Goal: Download file/media: Obtain a digital file from the website

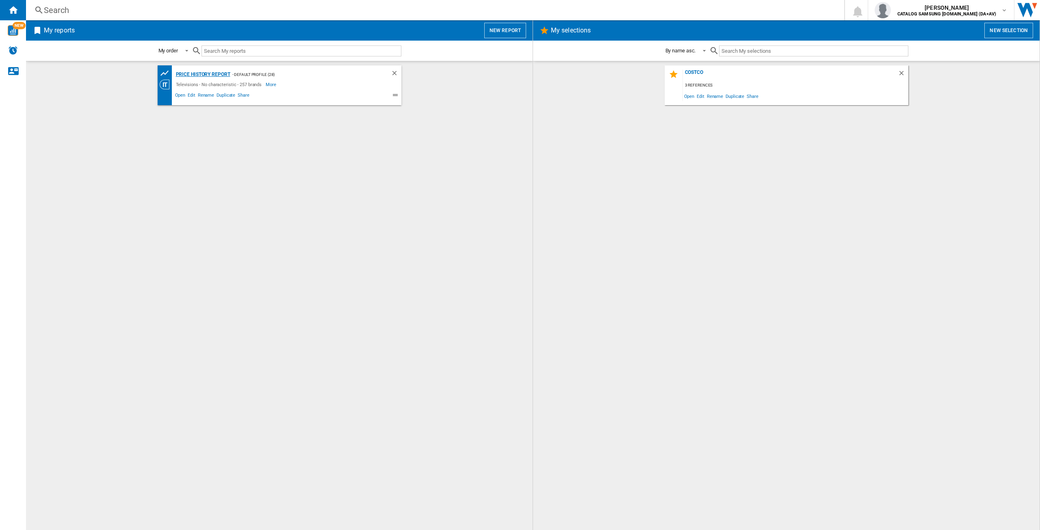
click at [200, 75] on div "Price History Report" at bounding box center [202, 74] width 56 height 10
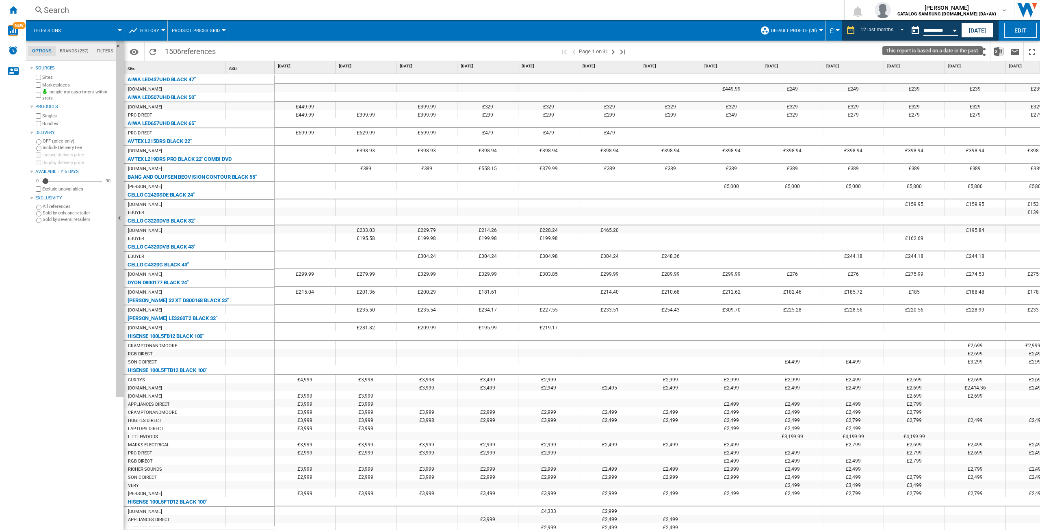
click at [954, 30] on div "Open calendar" at bounding box center [955, 31] width 4 height 2
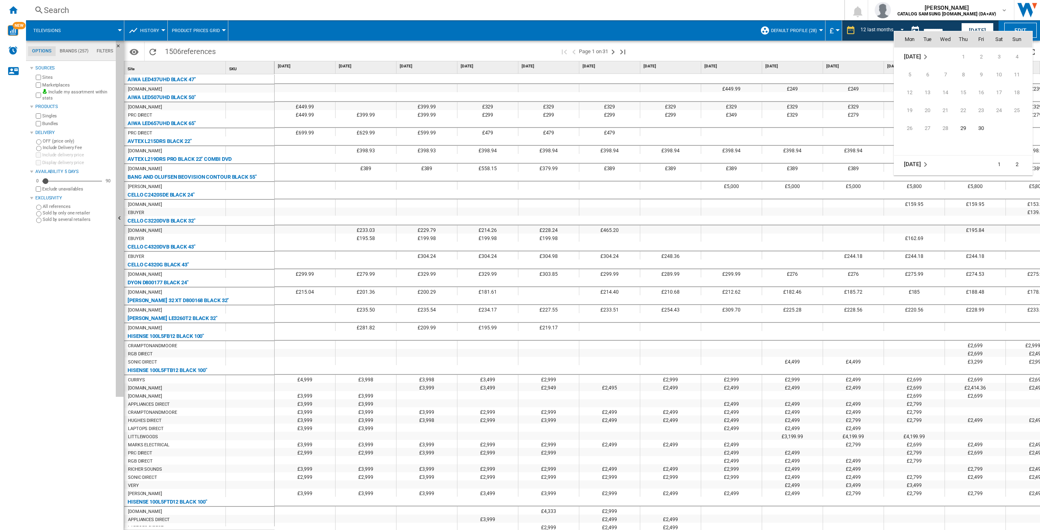
click at [917, 169] on td "[DATE]" at bounding box center [925, 165] width 60 height 18
click at [999, 151] on span "May" at bounding box center [999, 149] width 16 height 16
click at [1000, 128] on span "31" at bounding box center [999, 128] width 16 height 16
type input "**********"
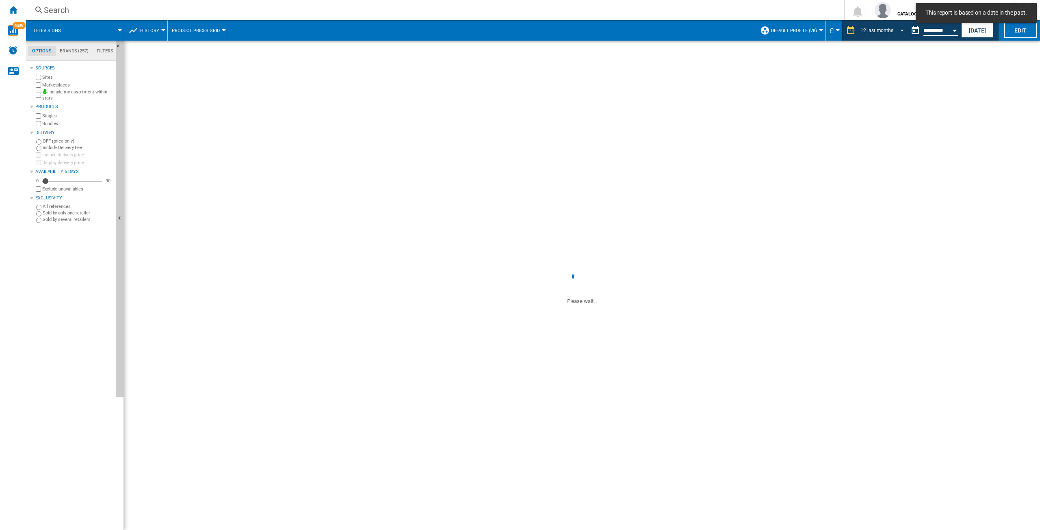
click at [894, 33] on md-select-value "12 last months" at bounding box center [884, 30] width 48 height 12
click at [885, 66] on div "32 last weeks" at bounding box center [876, 67] width 29 height 7
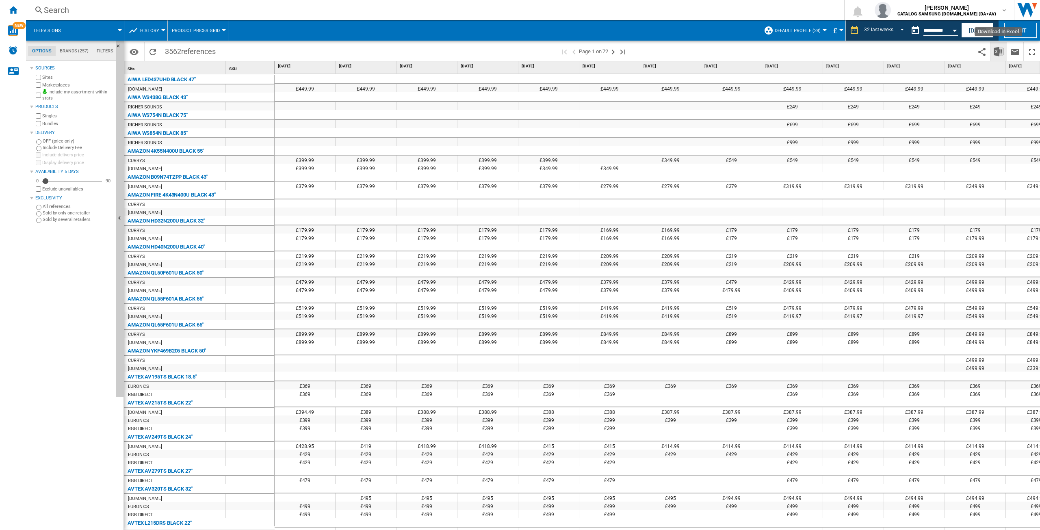
click at [1003, 53] on img "Download in Excel" at bounding box center [999, 52] width 10 height 10
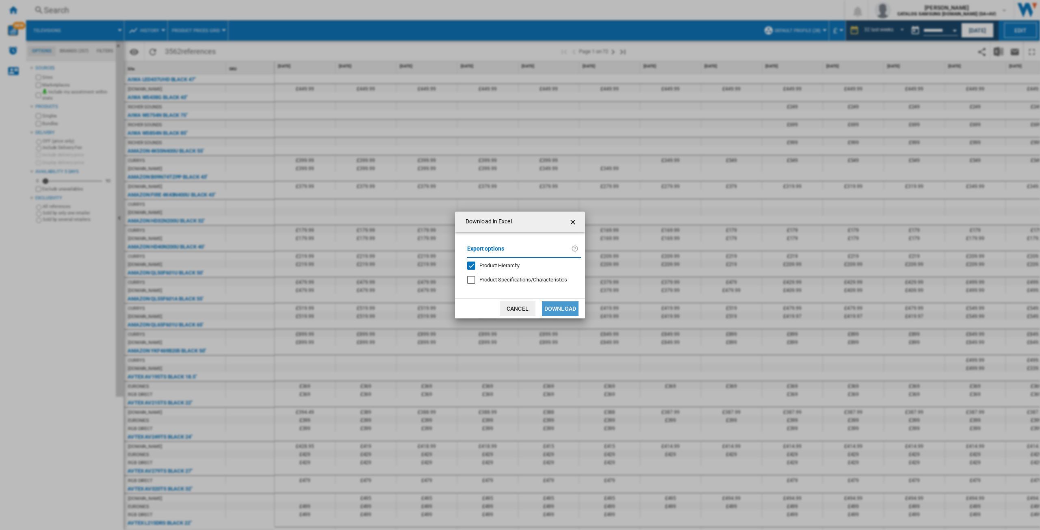
click at [573, 307] on button "Download" at bounding box center [560, 309] width 37 height 15
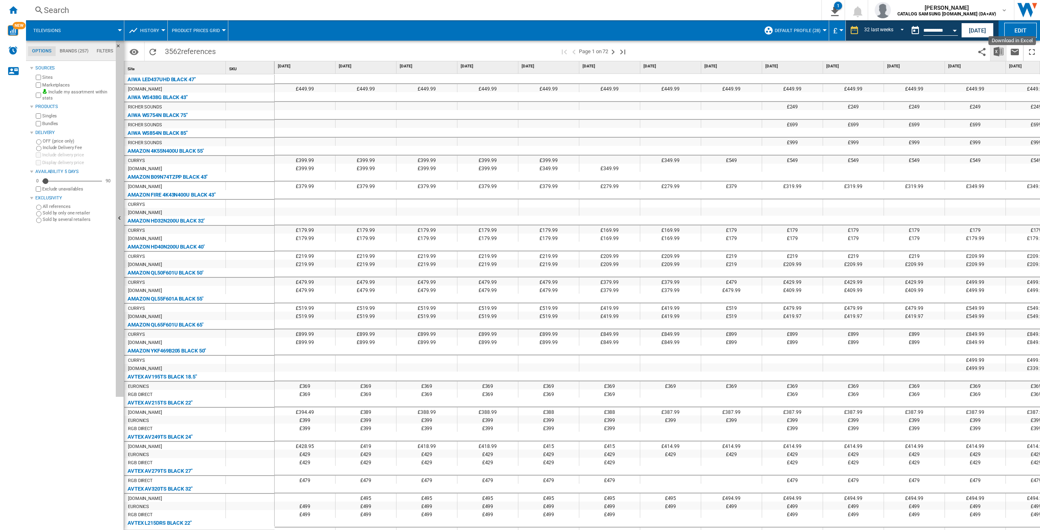
click at [995, 56] on img "Download in Excel" at bounding box center [999, 52] width 10 height 10
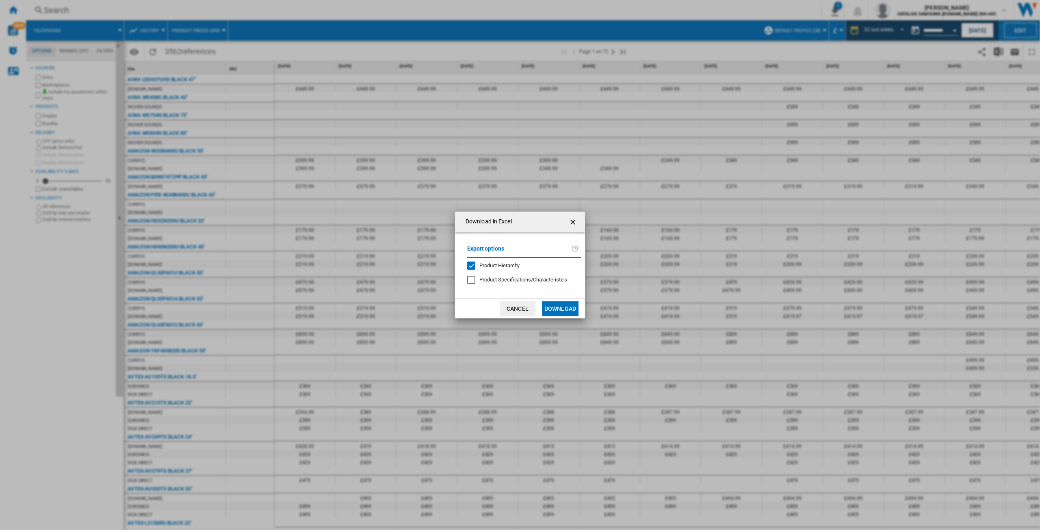
click at [569, 308] on button "Download" at bounding box center [560, 309] width 37 height 15
